Goal: Find contact information: Find contact information

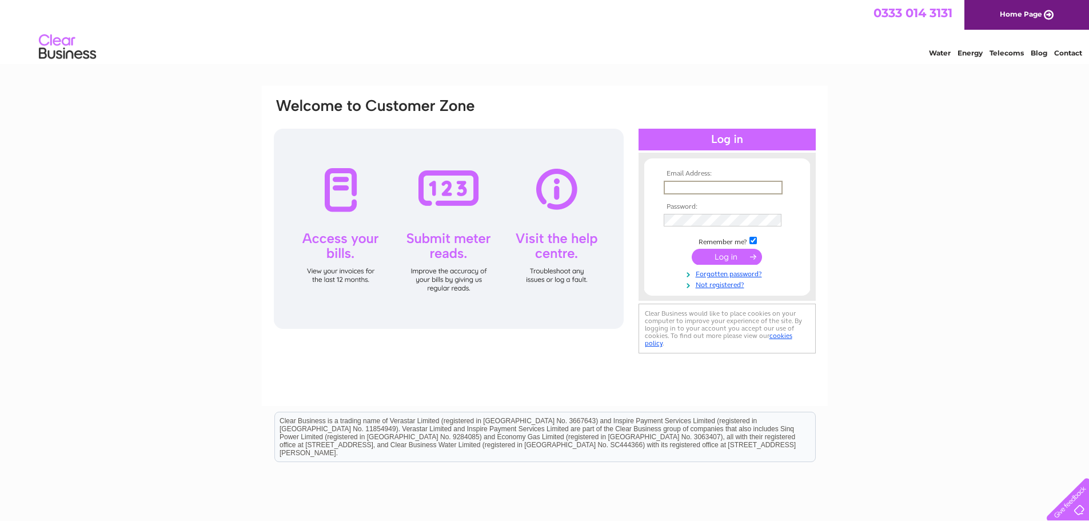
click at [706, 181] on input "text" at bounding box center [723, 188] width 119 height 14
type input "[EMAIL_ADDRESS][DOMAIN_NAME]"
click at [692, 249] on input "submit" at bounding box center [727, 257] width 70 height 16
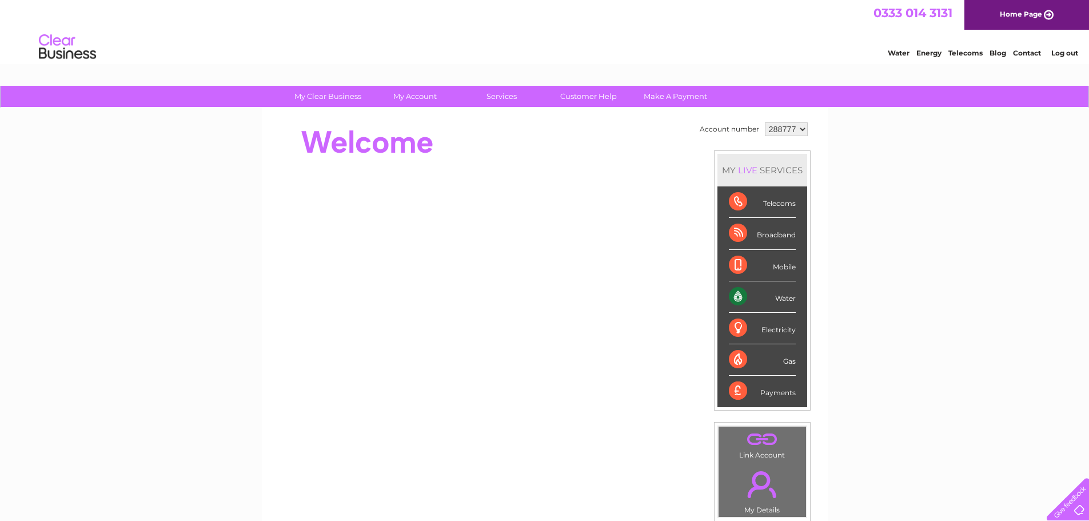
click at [1023, 53] on link "Contact" at bounding box center [1027, 53] width 28 height 9
